Goal: Task Accomplishment & Management: Use online tool/utility

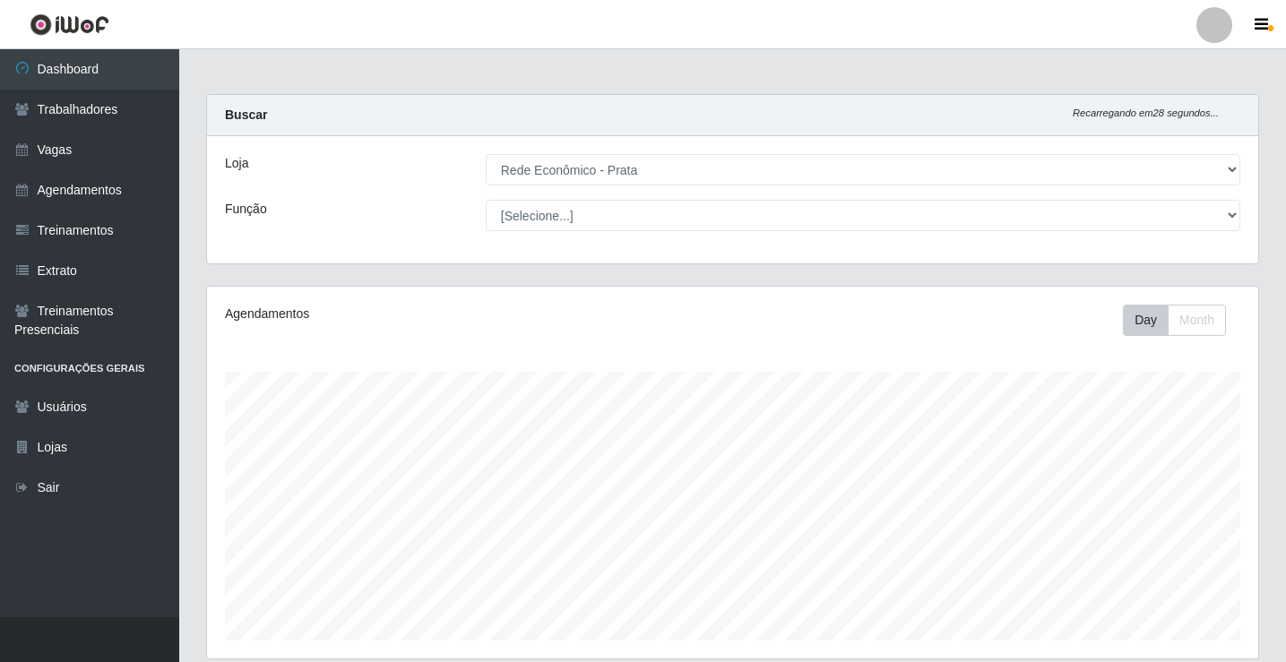
select select "192"
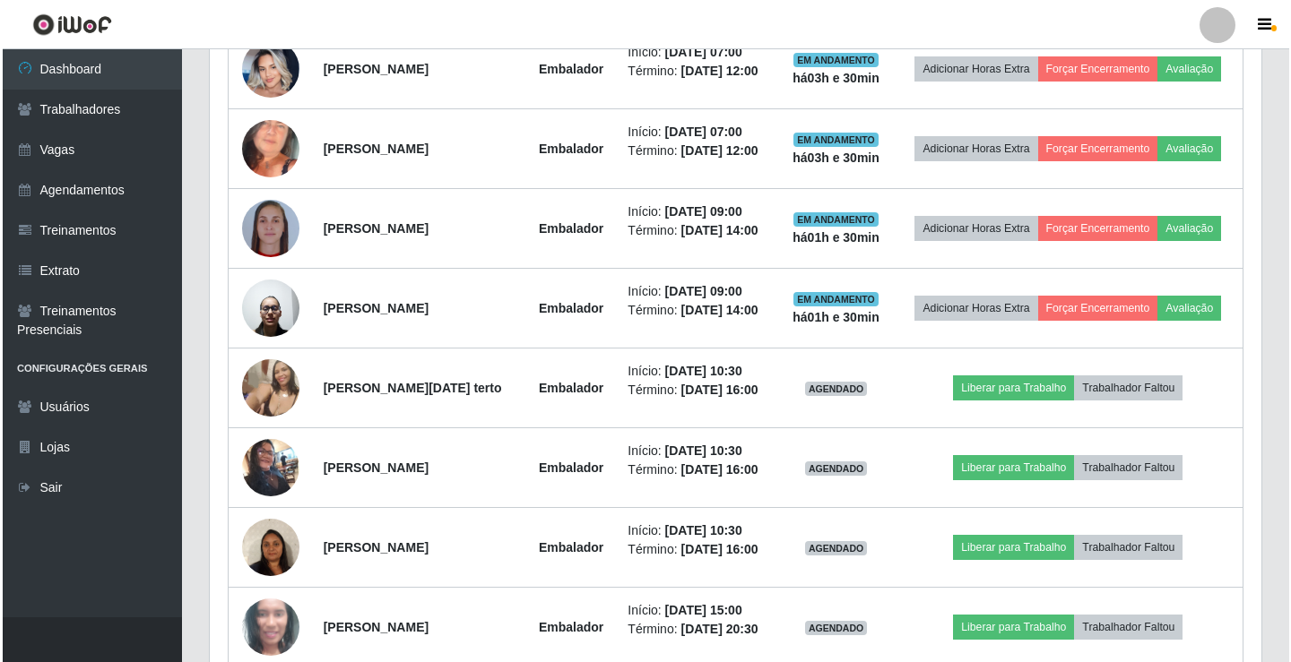
scroll to position [926, 0]
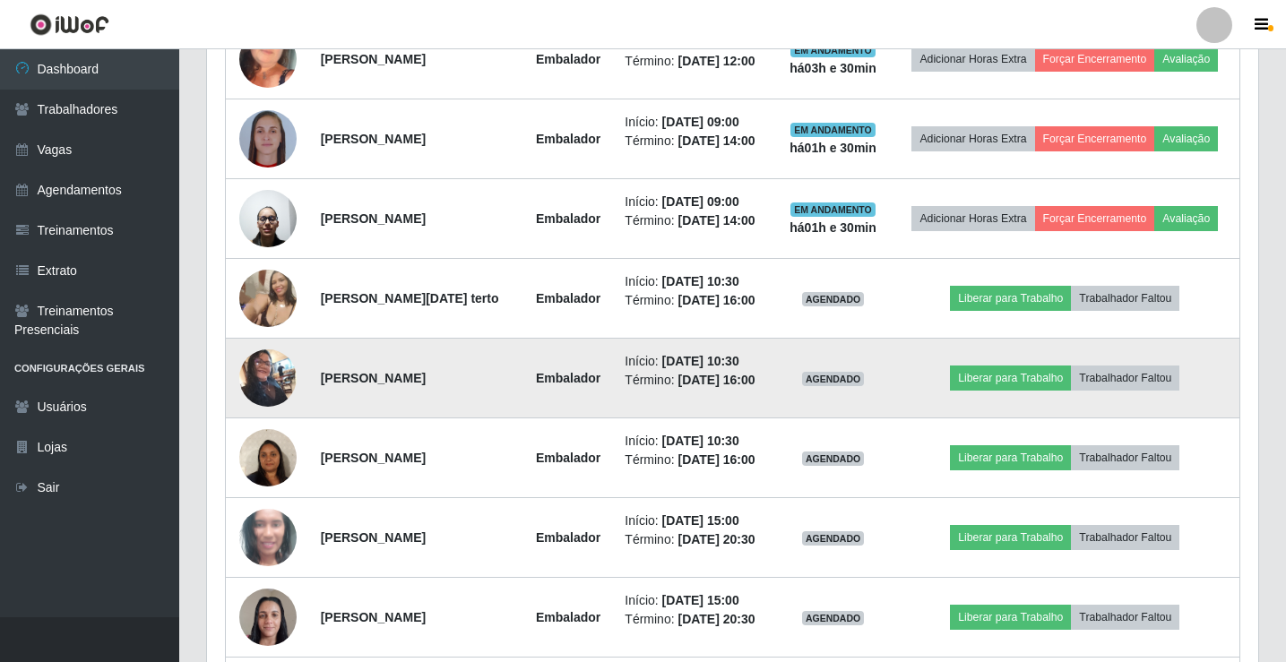
click at [1000, 360] on td "Liberar para Trabalho Trabalhador Faltou" at bounding box center [1066, 379] width 350 height 80
click at [995, 374] on button "Liberar para Trabalho" at bounding box center [1010, 378] width 121 height 25
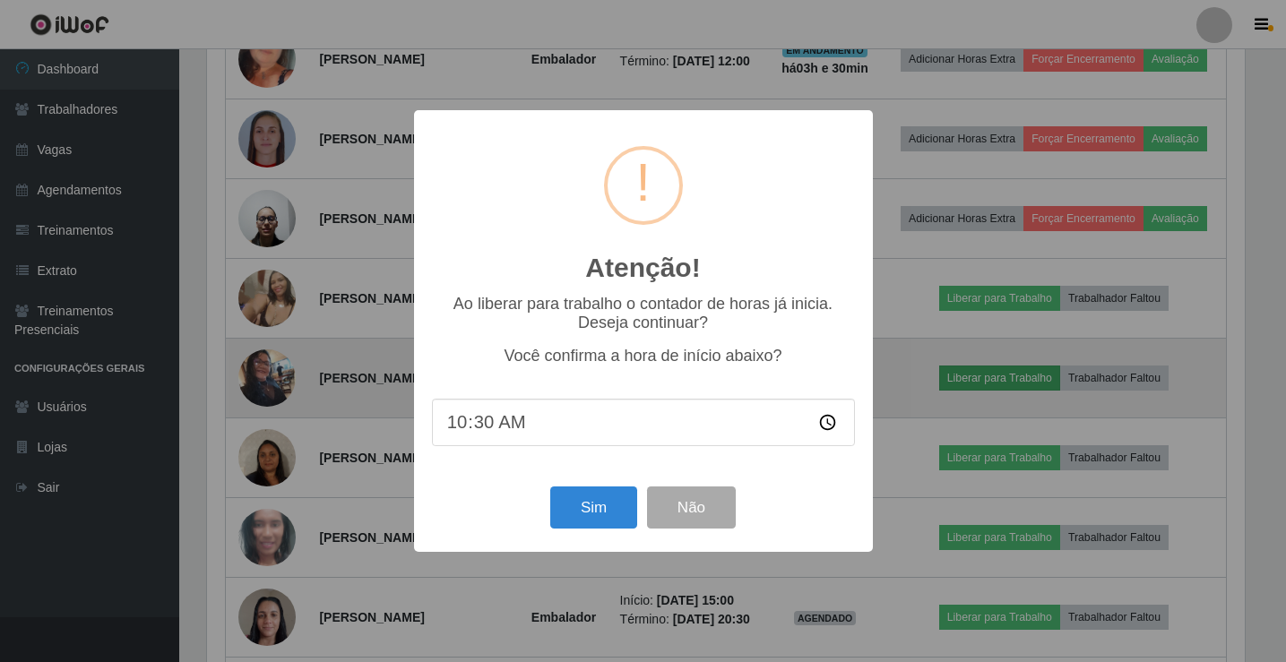
scroll to position [372, 1043]
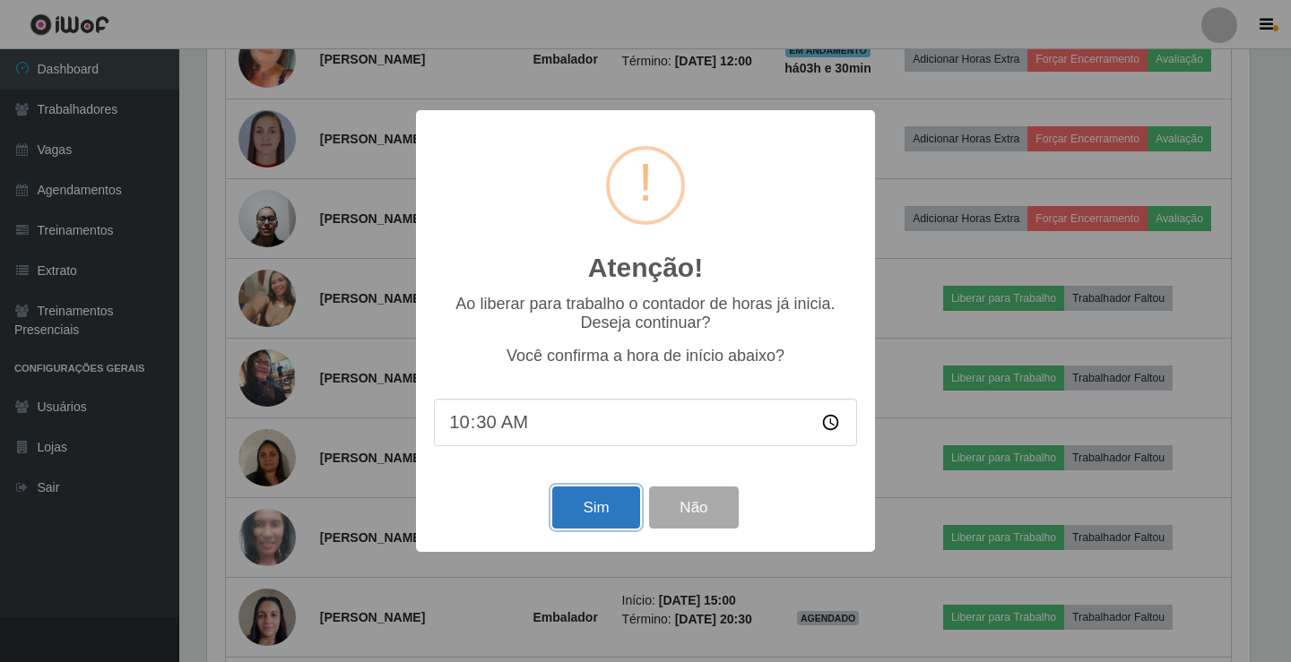
click at [639, 515] on button "Sim" at bounding box center [595, 508] width 87 height 42
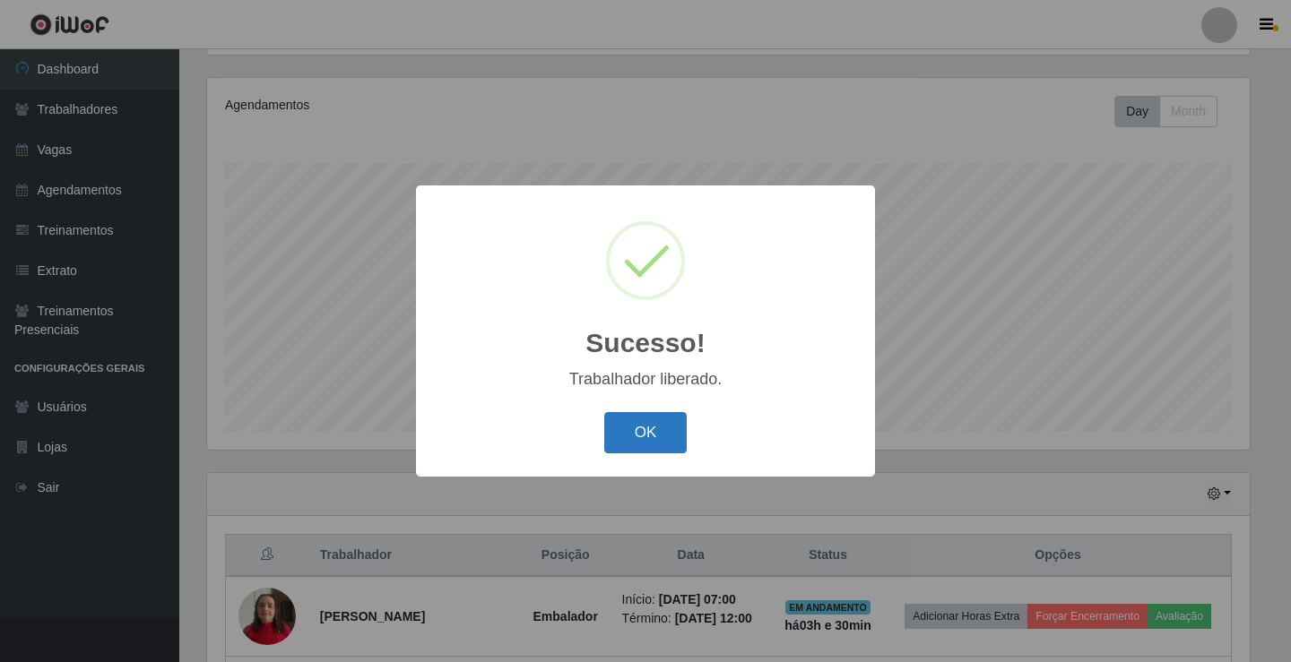
click at [640, 446] on button "OK" at bounding box center [645, 433] width 83 height 42
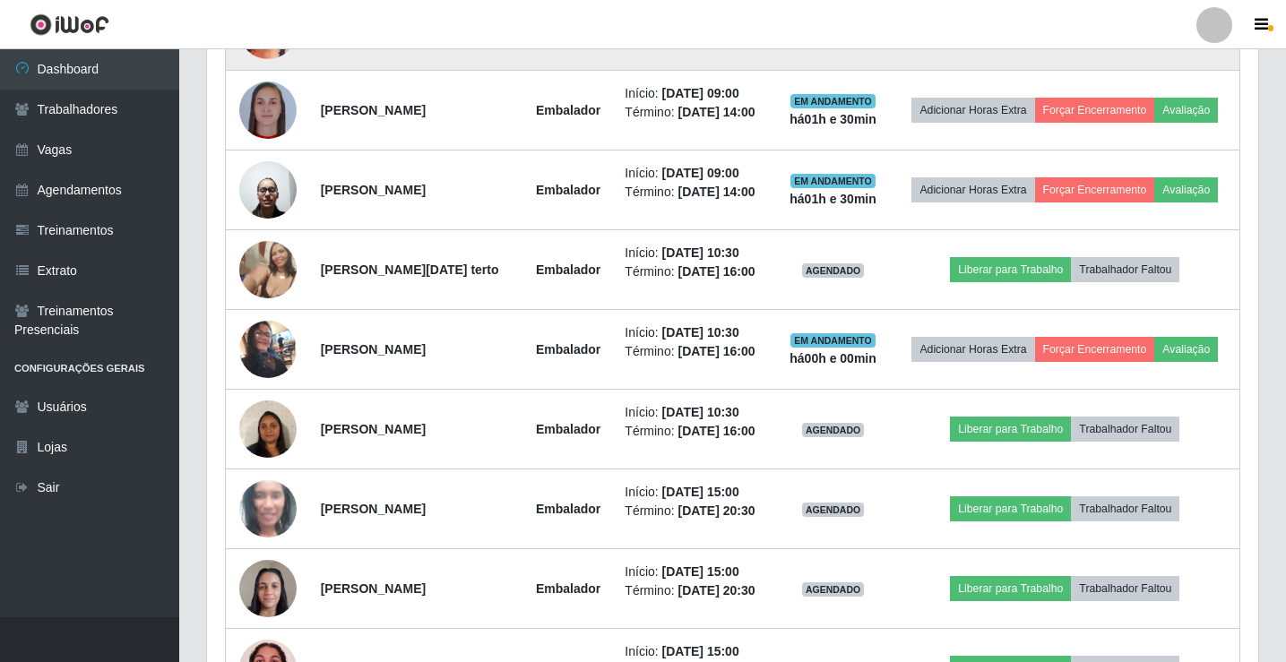
scroll to position [986, 0]
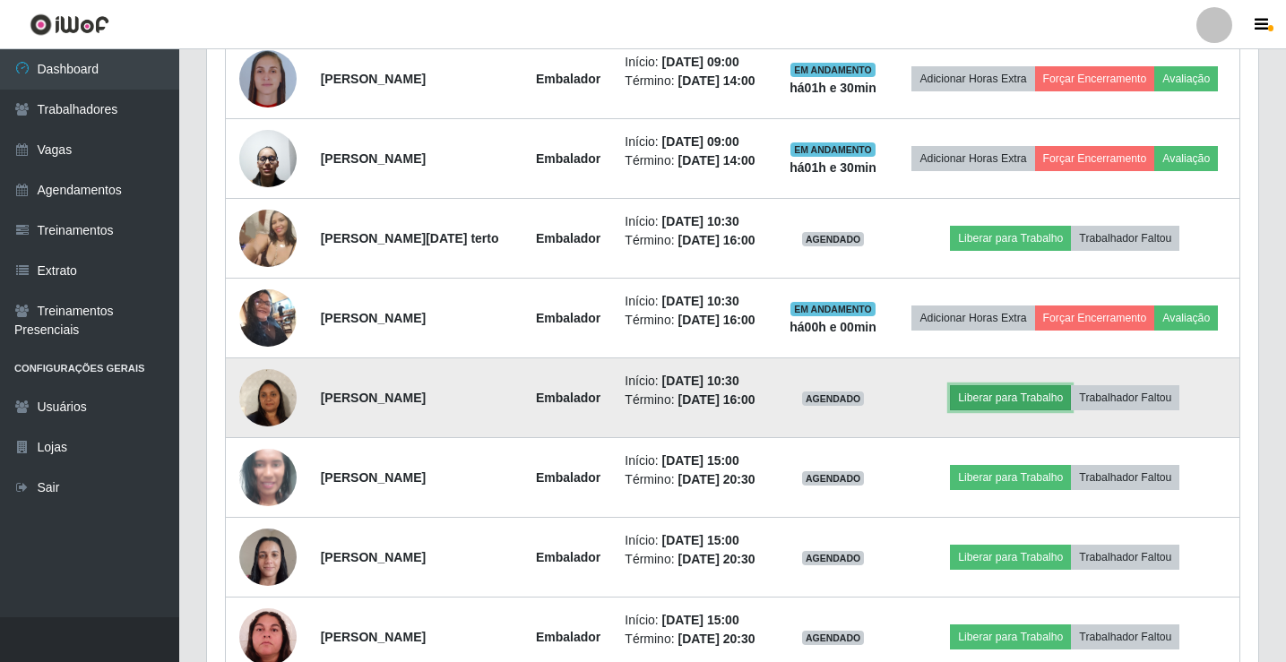
click at [965, 404] on button "Liberar para Trabalho" at bounding box center [1010, 397] width 121 height 25
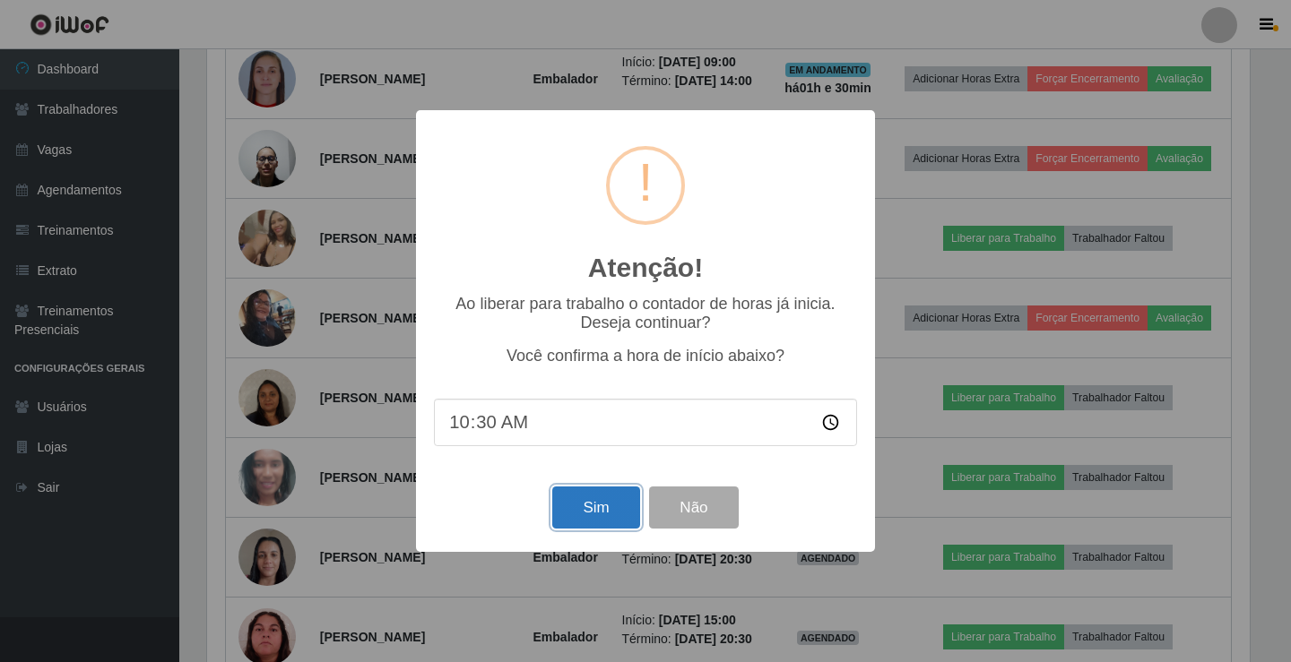
click at [599, 515] on button "Sim" at bounding box center [595, 508] width 87 height 42
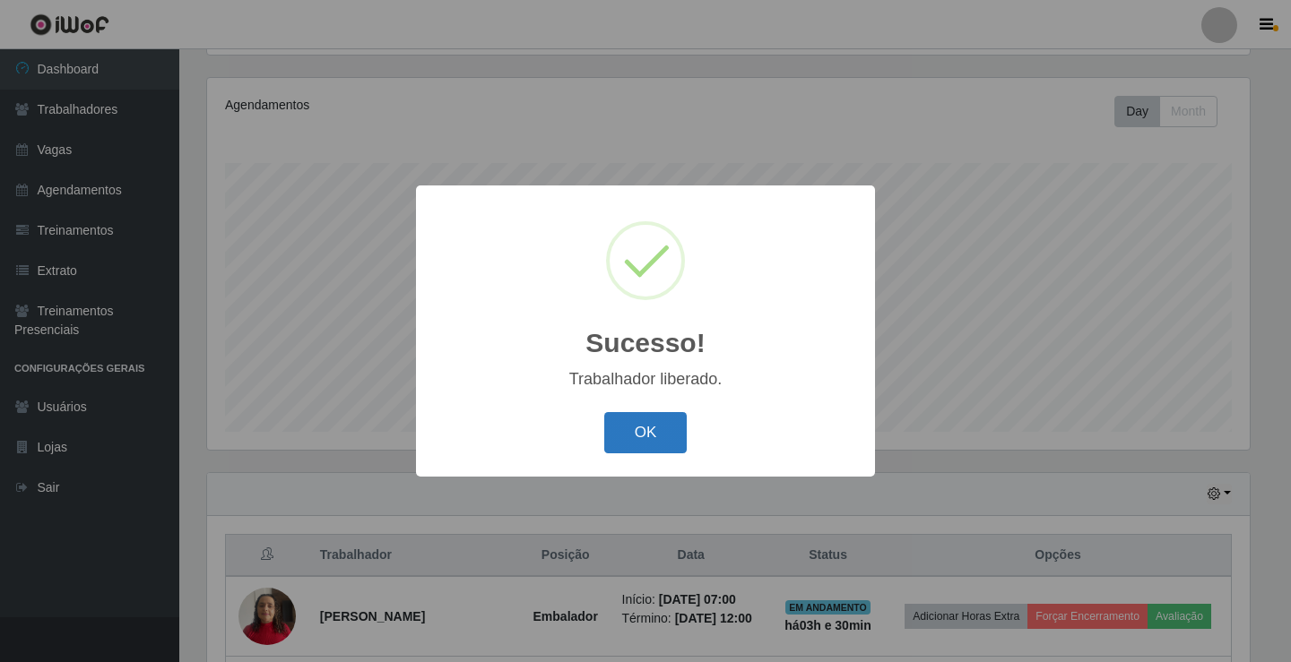
click at [656, 438] on button "OK" at bounding box center [645, 433] width 83 height 42
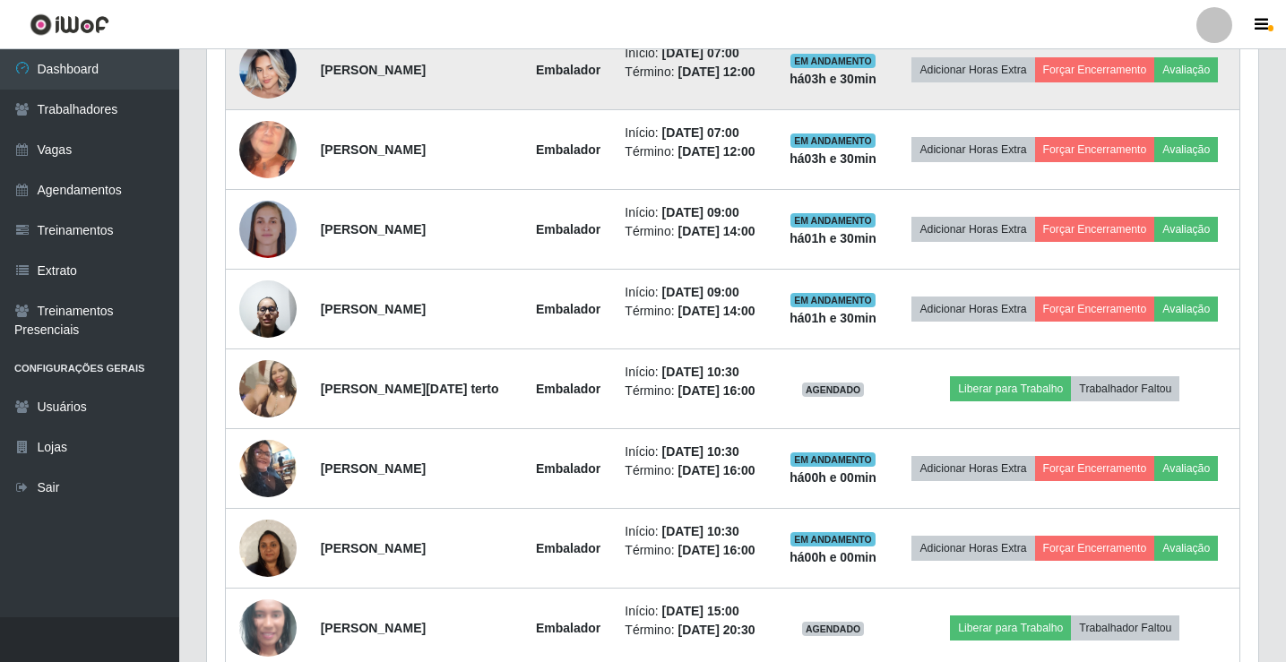
scroll to position [836, 0]
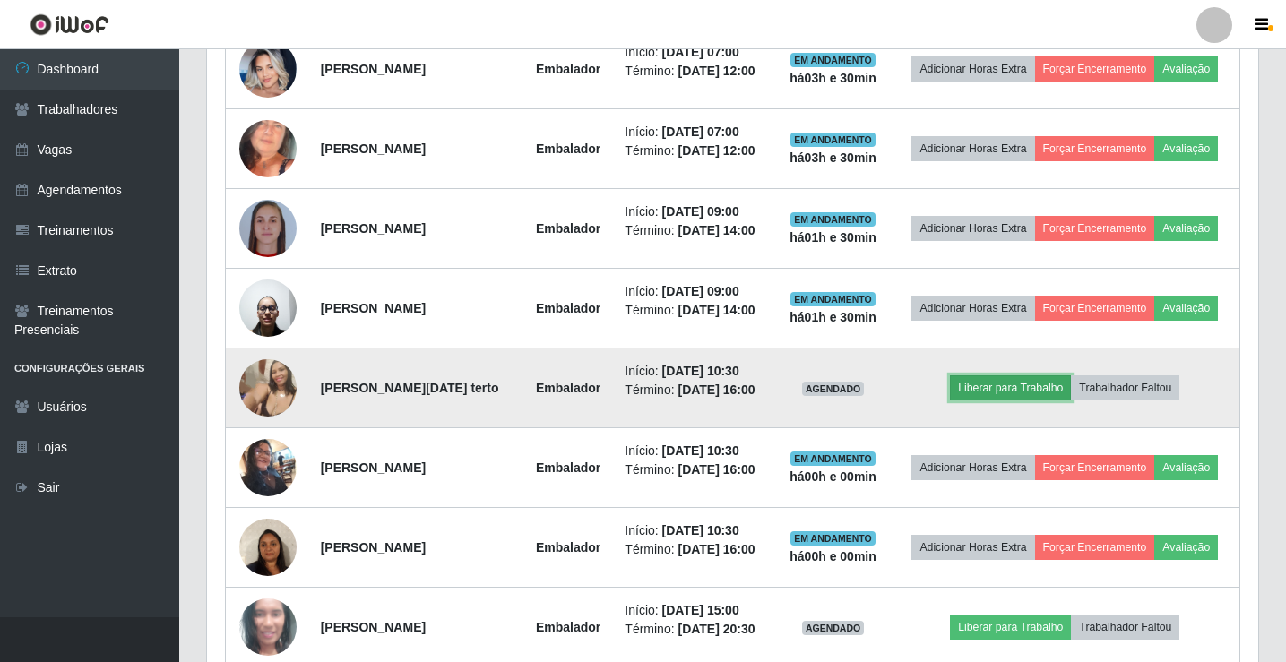
click at [996, 385] on button "Liberar para Trabalho" at bounding box center [1010, 388] width 121 height 25
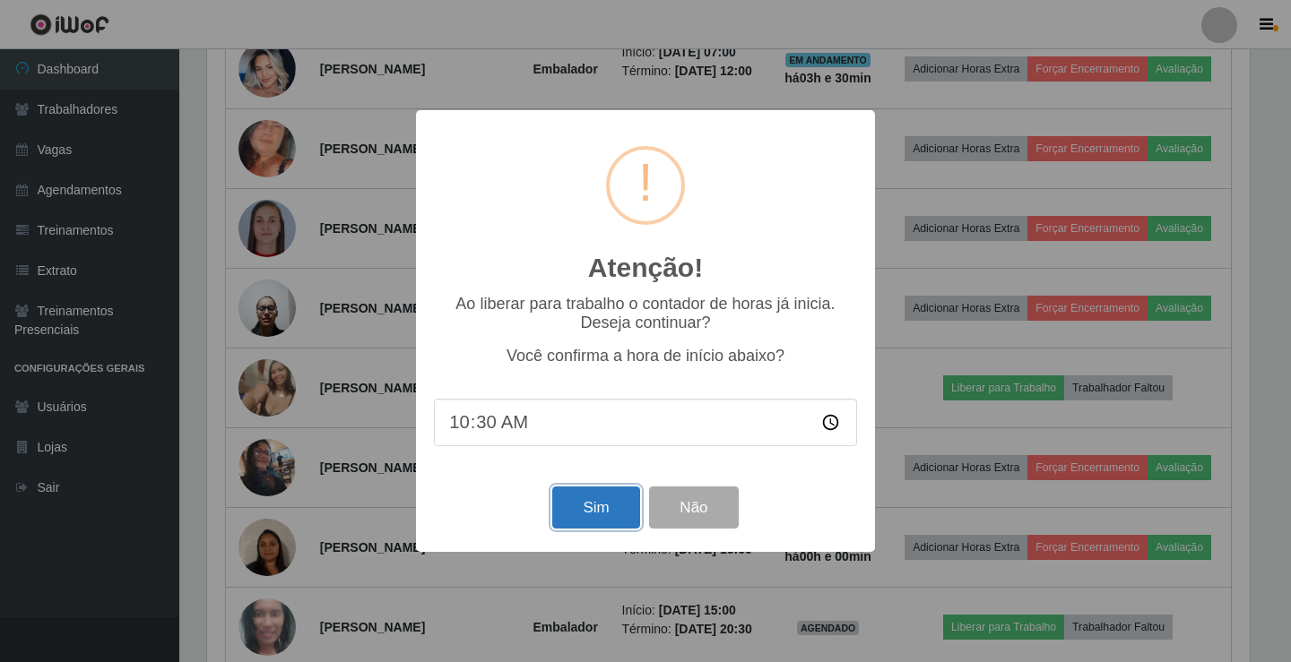
click at [608, 509] on button "Sim" at bounding box center [595, 508] width 87 height 42
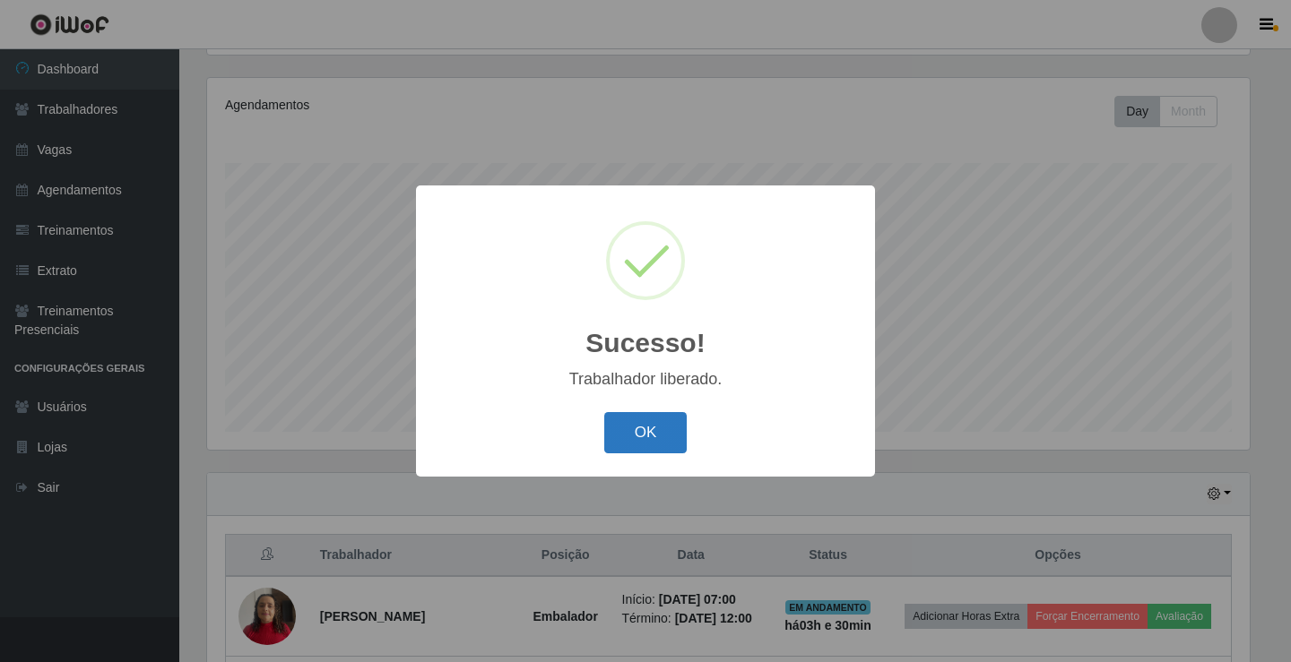
click at [657, 443] on button "OK" at bounding box center [645, 433] width 83 height 42
